Goal: Obtain resource: Obtain resource

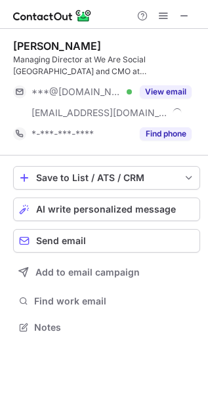
scroll to position [318, 208]
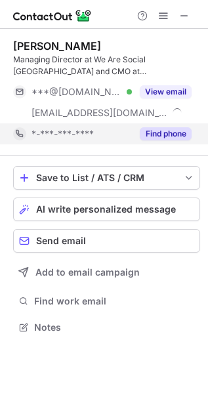
click at [170, 132] on button "Find phone" at bounding box center [166, 133] width 52 height 13
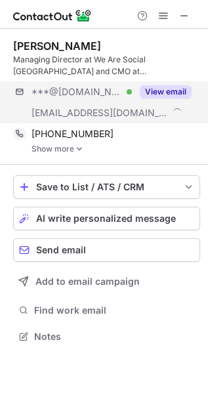
scroll to position [326, 208]
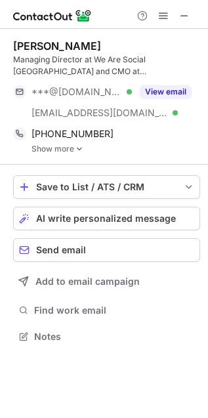
click at [79, 148] on img at bounding box center [79, 148] width 8 height 9
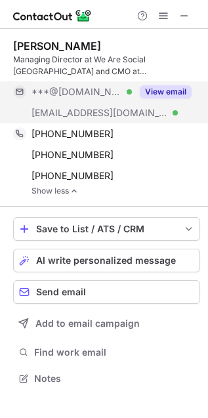
click at [159, 93] on button "View email" at bounding box center [166, 91] width 52 height 13
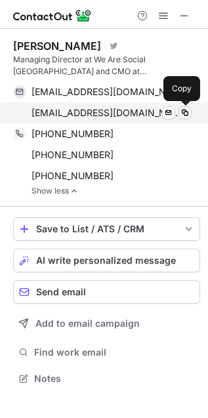
click at [184, 113] on span at bounding box center [185, 112] width 10 height 10
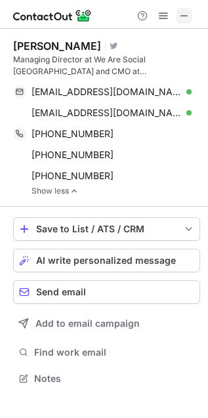
click at [180, 17] on span at bounding box center [184, 15] width 10 height 10
click at [181, 17] on span at bounding box center [184, 15] width 10 height 10
click at [179, 14] on span at bounding box center [184, 15] width 10 height 10
